Goal: Find specific page/section: Find specific page/section

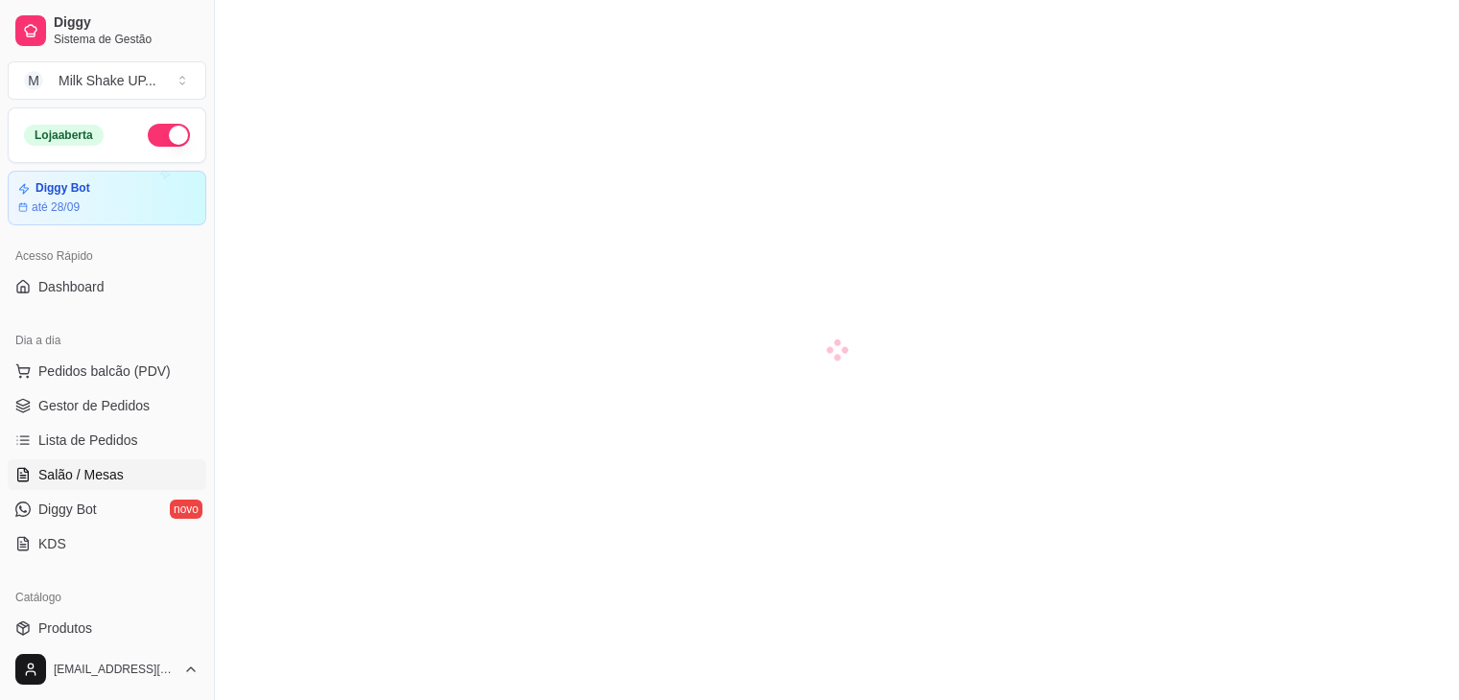
click at [147, 420] on ul "Pedidos balcão (PDV) Gestor de Pedidos Lista de Pedidos Salão / Mesas Diggy Bot…" at bounding box center [107, 457] width 199 height 203
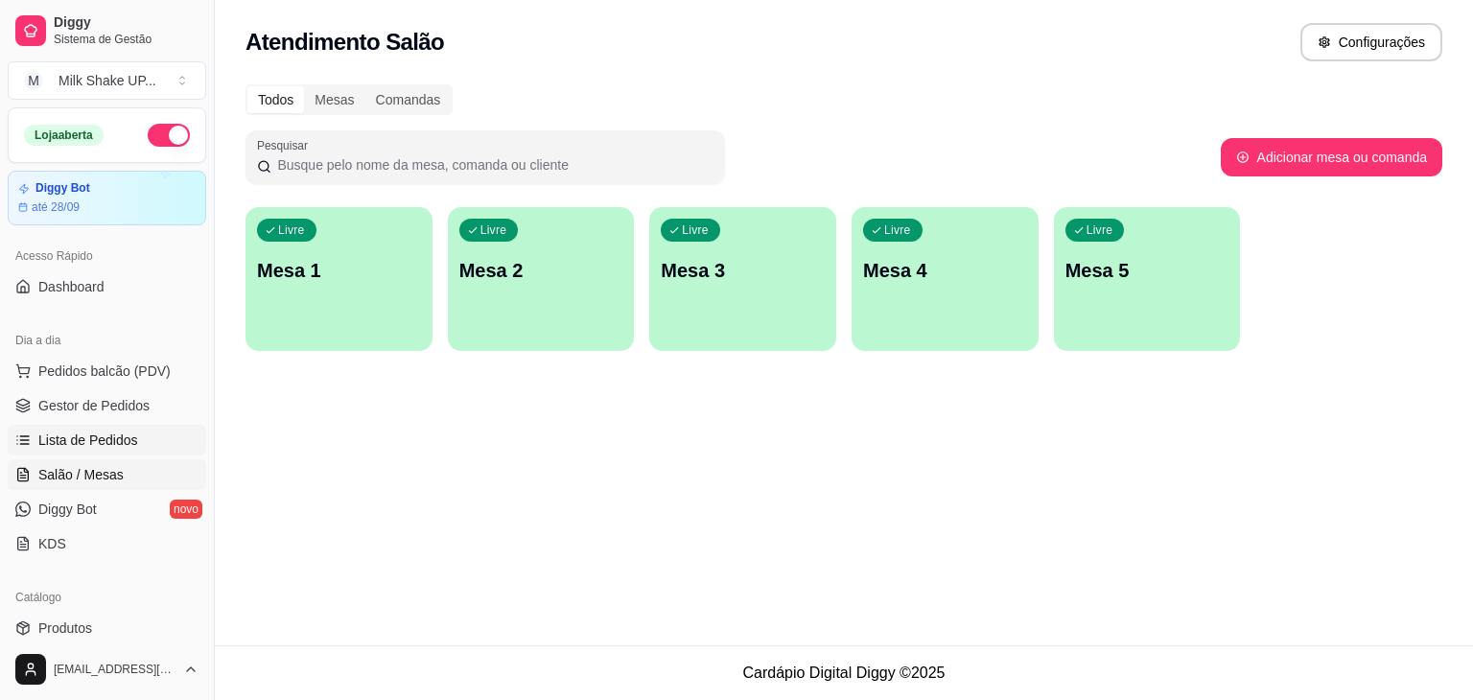
click at [121, 432] on span "Lista de Pedidos" at bounding box center [88, 440] width 100 height 19
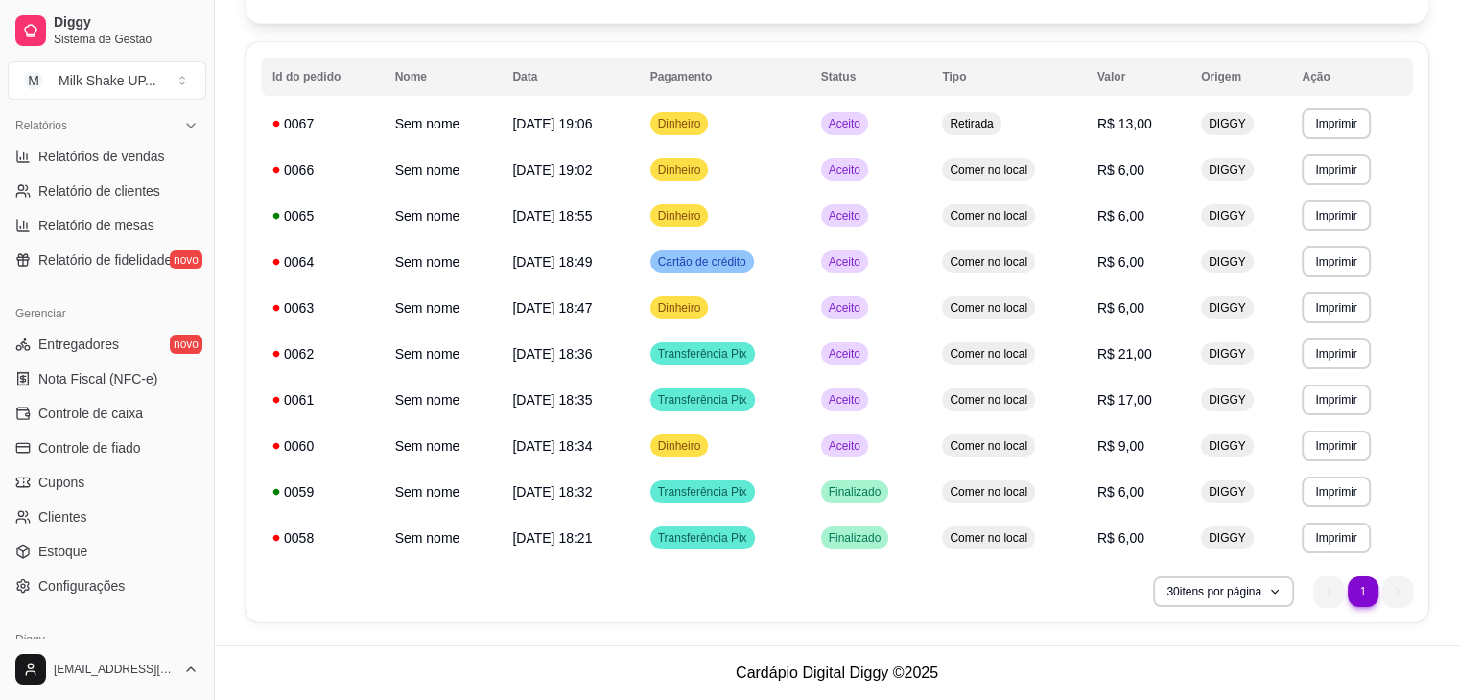
scroll to position [606, 0]
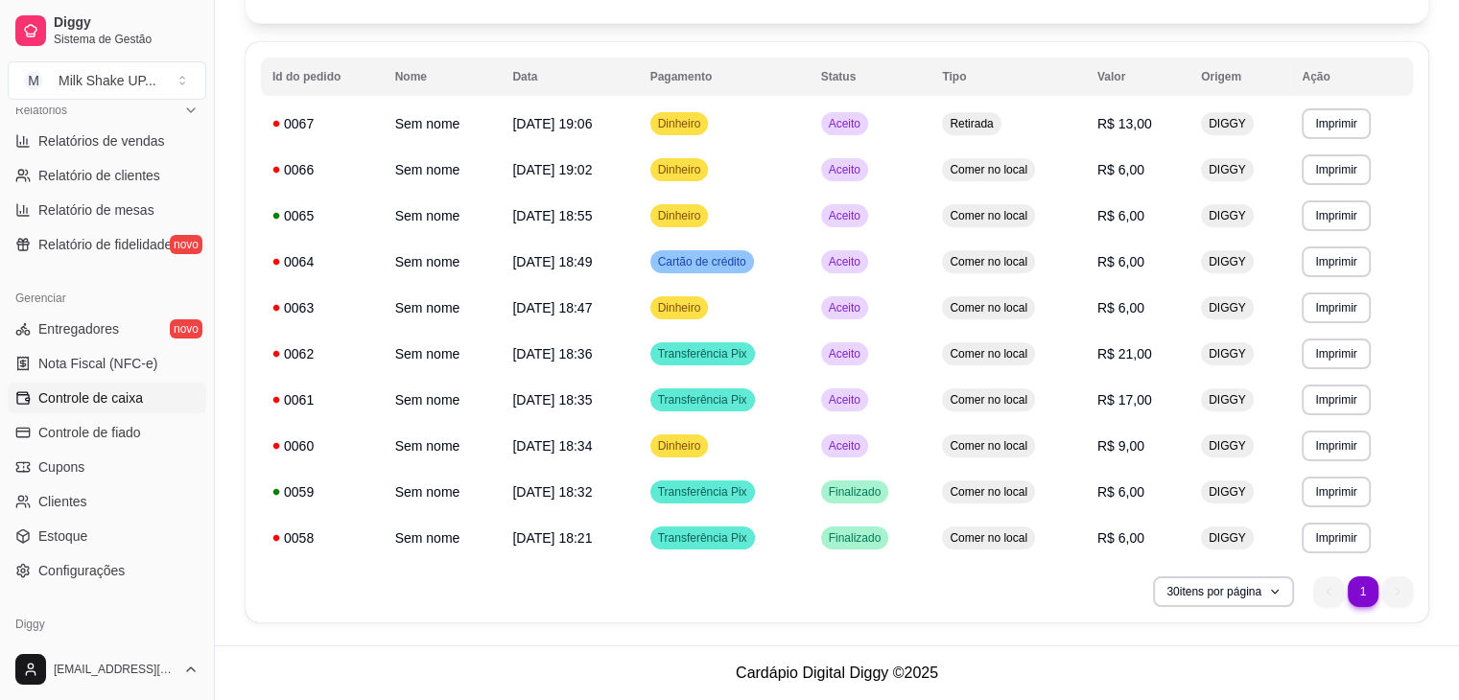
click at [130, 400] on span "Controle de caixa" at bounding box center [90, 397] width 105 height 19
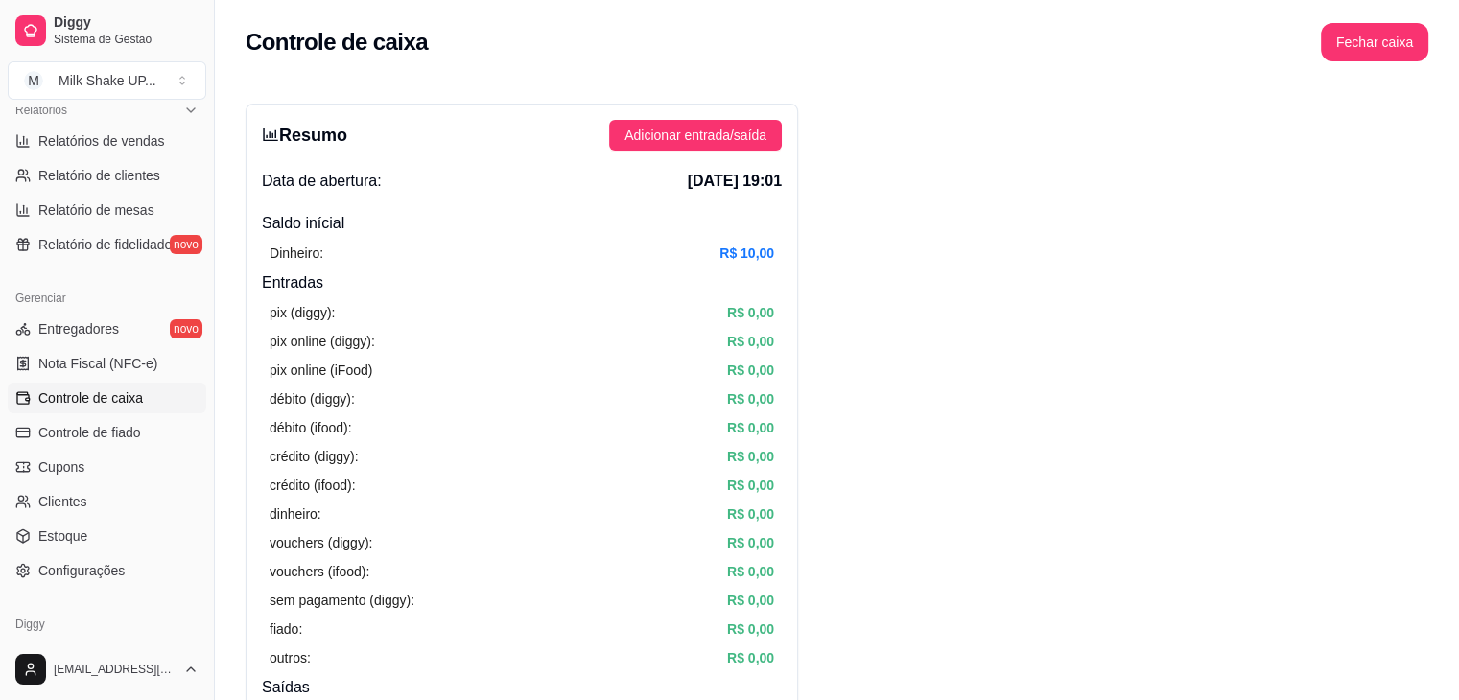
drag, startPoint x: 745, startPoint y: 181, endPoint x: 786, endPoint y: 176, distance: 41.5
click at [786, 176] on div "Resumo Adicionar entrada/saída Data de abertura: [DATE] 19:01 Saldo inícial Din…" at bounding box center [521, 611] width 552 height 1014
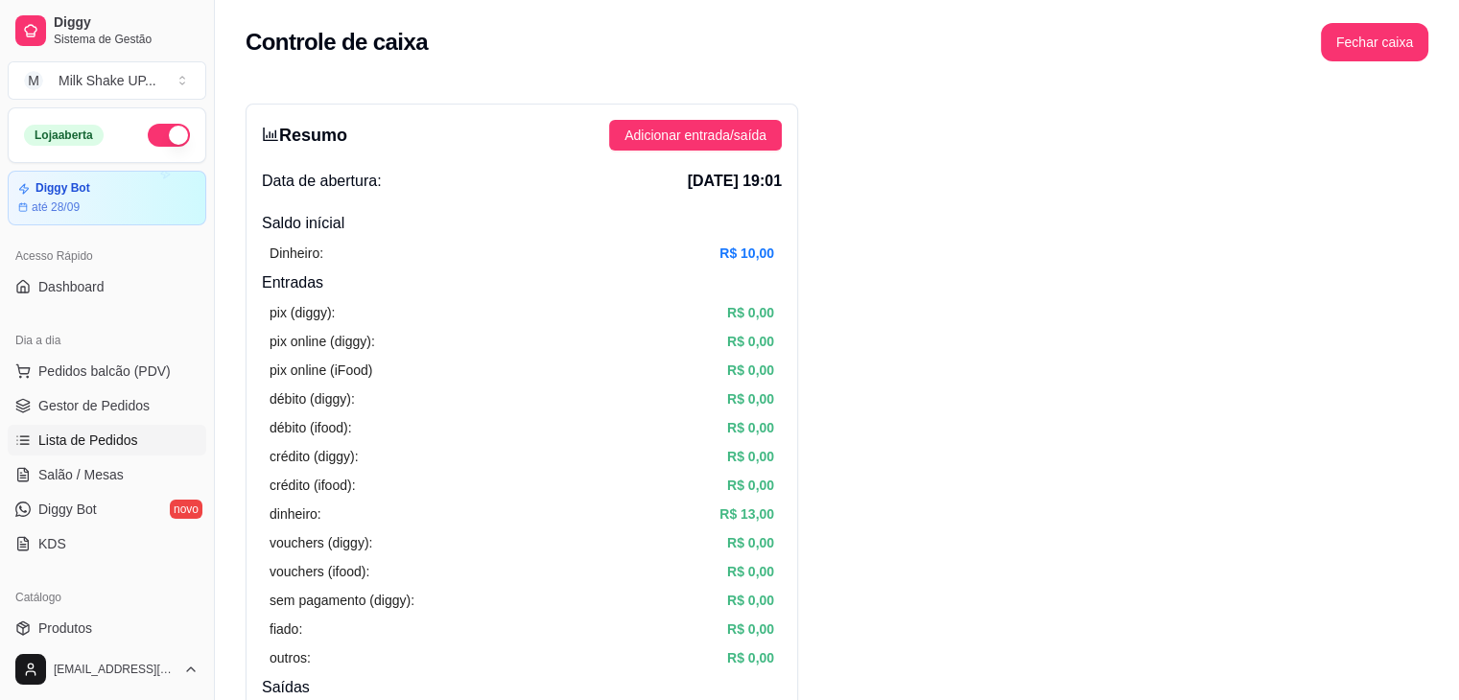
click at [114, 451] on link "Lista de Pedidos" at bounding box center [107, 440] width 199 height 31
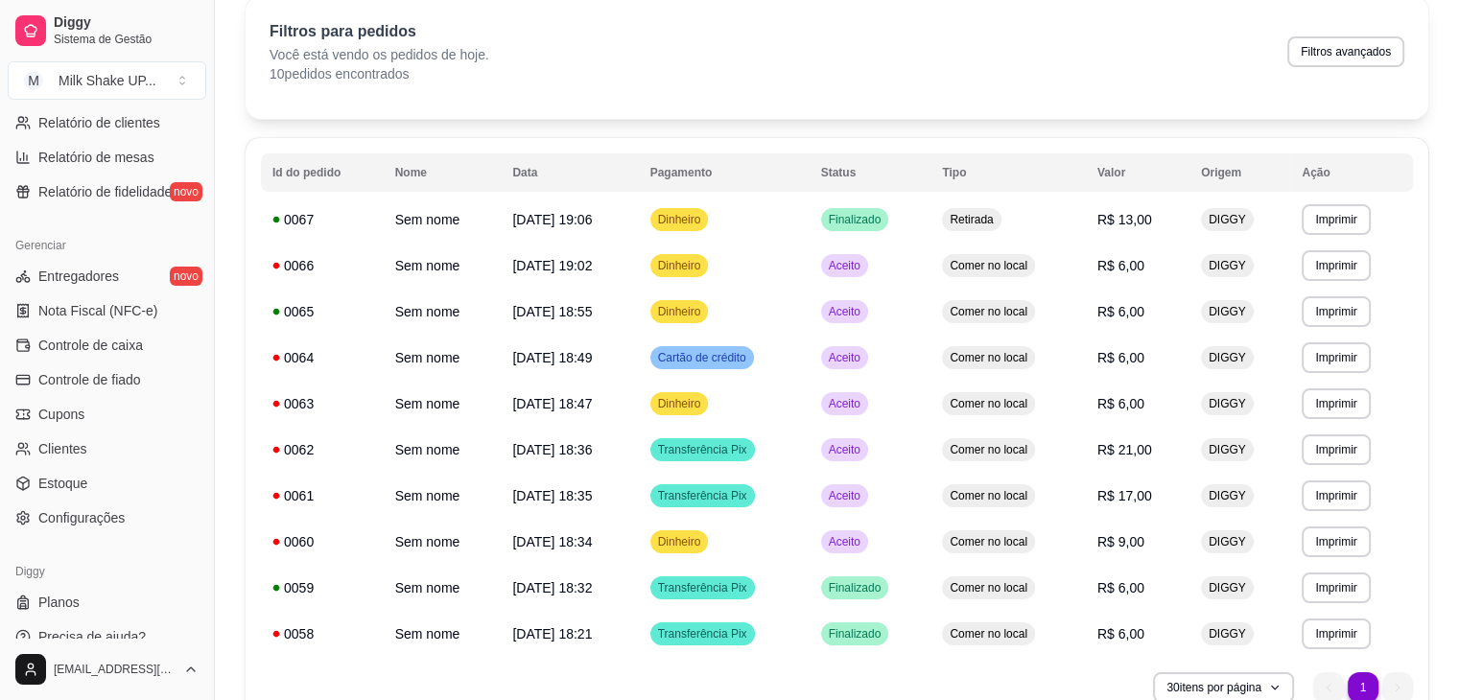
scroll to position [679, 0]
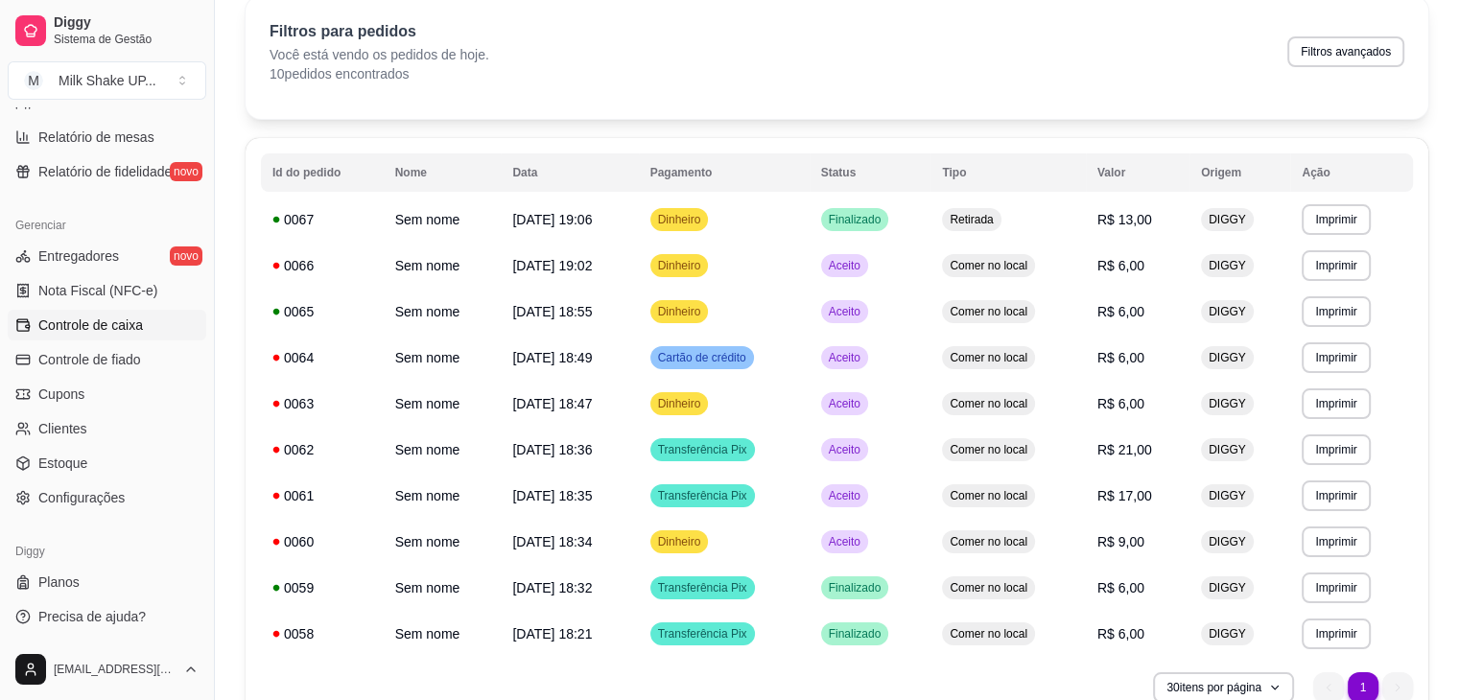
click at [134, 335] on link "Controle de caixa" at bounding box center [107, 325] width 199 height 31
